Goal: Task Accomplishment & Management: Use online tool/utility

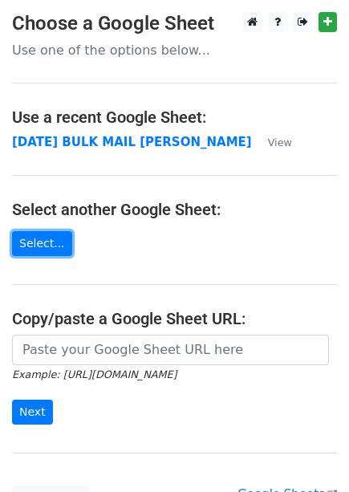
click at [36, 250] on link "Select..." at bounding box center [42, 243] width 60 height 25
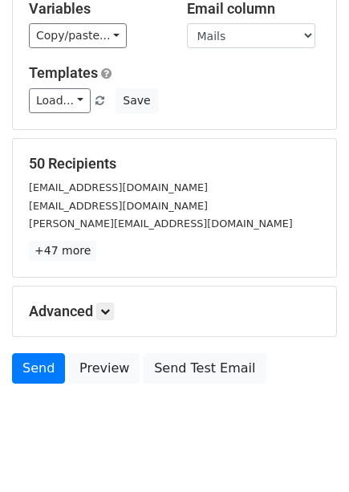
scroll to position [190, 0]
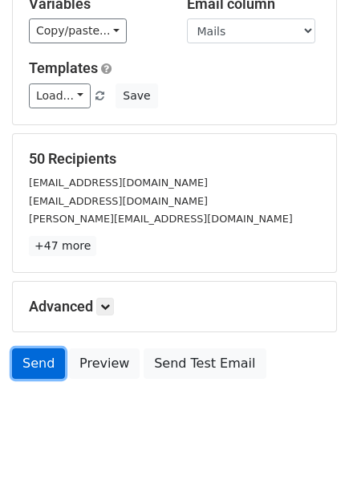
click at [43, 350] on link "Send" at bounding box center [38, 363] width 53 height 30
click at [41, 348] on link "Send" at bounding box center [38, 363] width 53 height 30
click at [50, 348] on link "Send" at bounding box center [38, 363] width 53 height 30
click at [47, 348] on link "Send" at bounding box center [38, 363] width 53 height 30
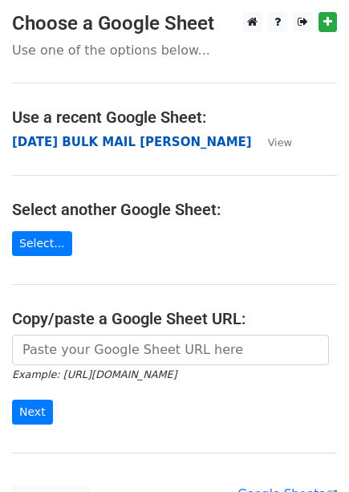
click at [135, 148] on strong "[DATE] BULK MAIL [PERSON_NAME]" at bounding box center [132, 142] width 240 height 14
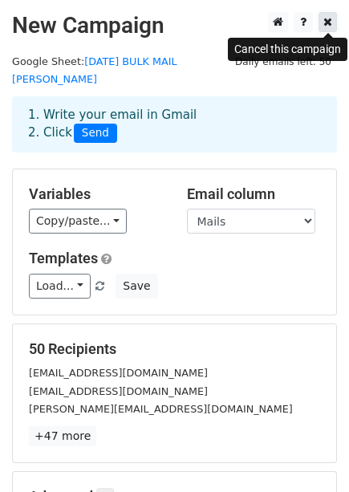
click at [329, 22] on icon at bounding box center [327, 21] width 9 height 11
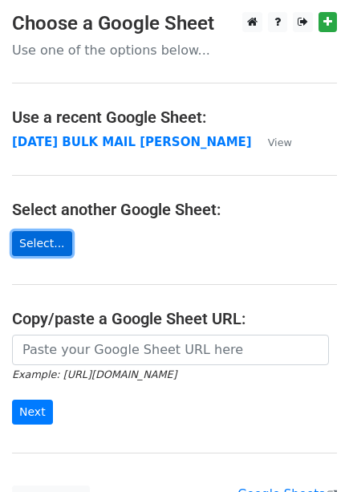
click at [56, 237] on link "Select..." at bounding box center [42, 243] width 60 height 25
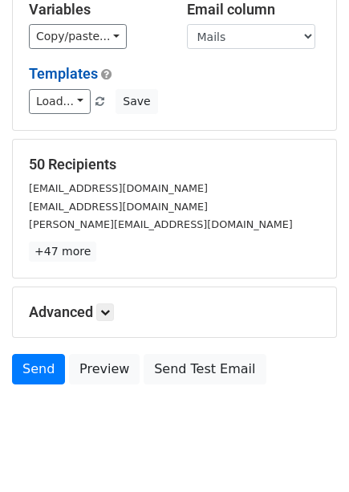
scroll to position [190, 0]
